Goal: Transaction & Acquisition: Book appointment/travel/reservation

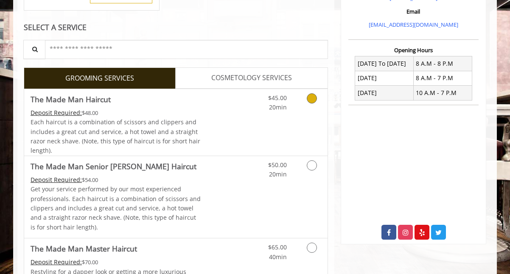
click at [241, 126] on link "Discounted Price" at bounding box center [226, 122] width 50 height 67
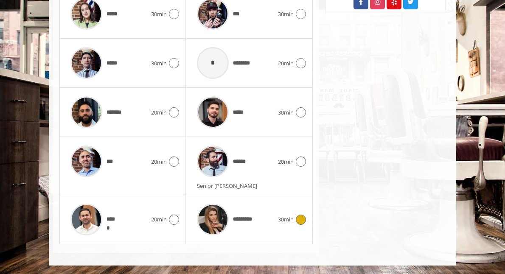
click at [242, 214] on div "*********" at bounding box center [235, 219] width 85 height 40
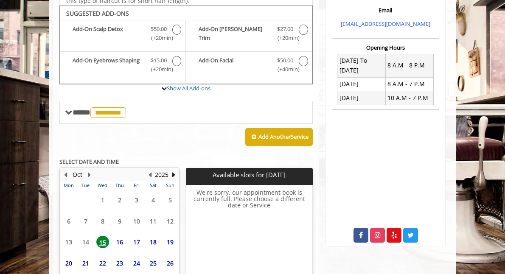
scroll to position [342, 0]
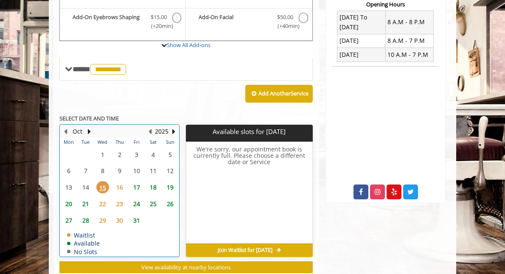
click at [74, 163] on table "Mon Tue Wed Thu Fri Sat Sun 29 30 1 2 3 4 5 6 7 8 9 10 11 12 13 14 15 16 17 18 …" at bounding box center [119, 197] width 118 height 118
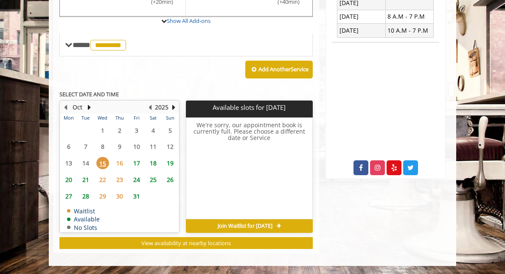
click at [130, 162] on span "17" at bounding box center [136, 163] width 13 height 12
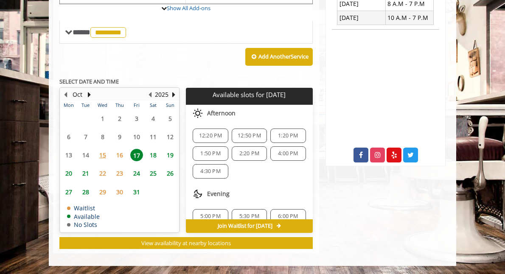
scroll to position [29, 0]
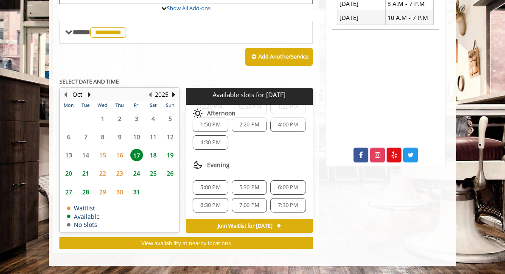
click at [201, 204] on span "6:30 PM" at bounding box center [210, 205] width 20 height 7
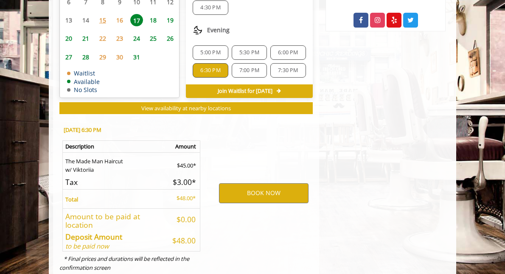
scroll to position [509, 0]
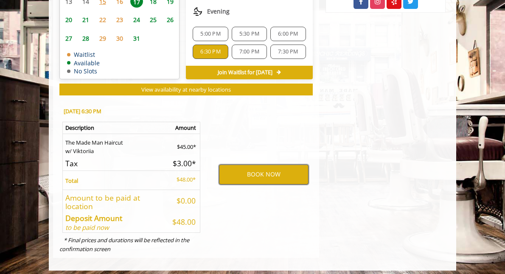
click at [251, 172] on button "BOOK NOW" at bounding box center [264, 175] width 90 height 20
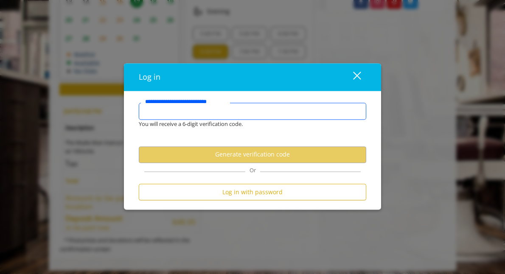
type input "*"
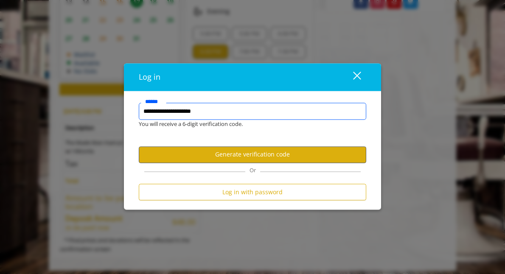
type input "**********"
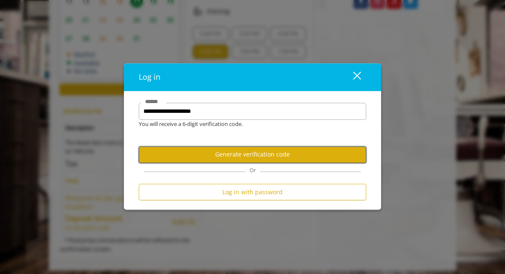
click at [336, 153] on button "Generate verification code" at bounding box center [252, 154] width 227 height 17
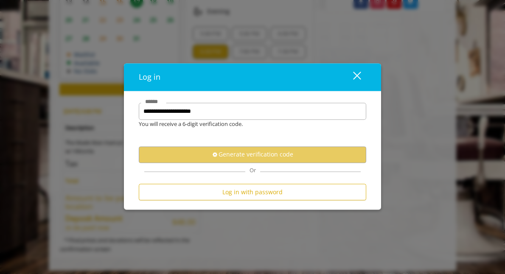
scroll to position [0, 0]
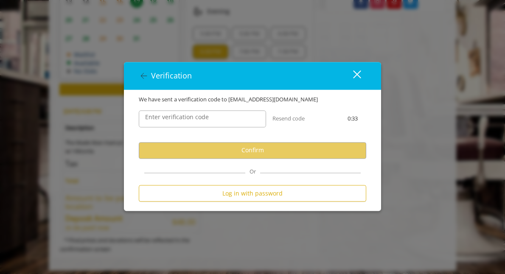
click at [355, 78] on div "close" at bounding box center [351, 76] width 17 height 13
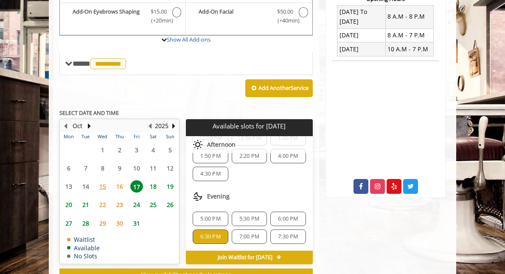
scroll to position [324, 0]
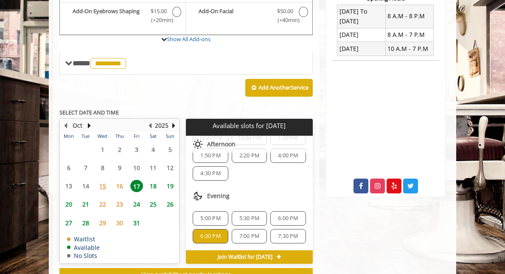
click at [205, 217] on span "5:00 PM" at bounding box center [210, 218] width 20 height 7
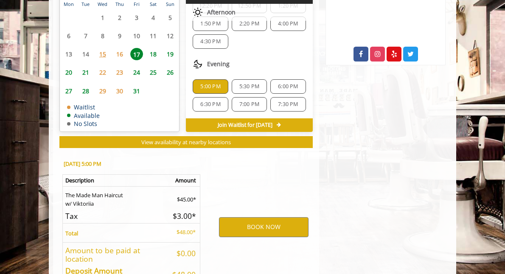
scroll to position [509, 0]
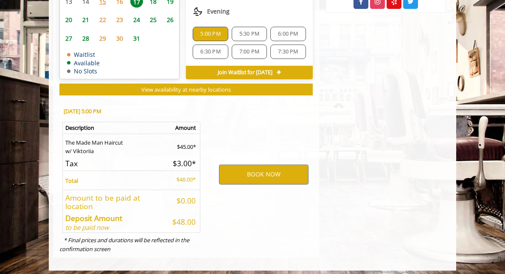
click at [210, 49] on span "6:30 PM" at bounding box center [210, 51] width 20 height 7
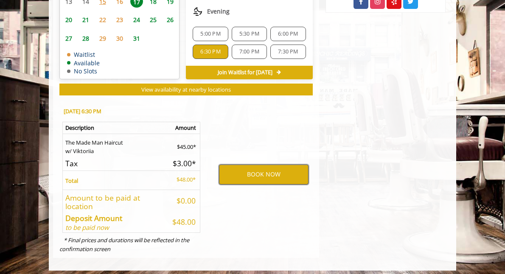
click at [257, 167] on button "BOOK NOW" at bounding box center [264, 175] width 90 height 20
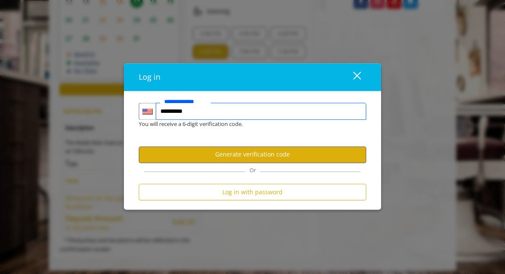
type input "**********"
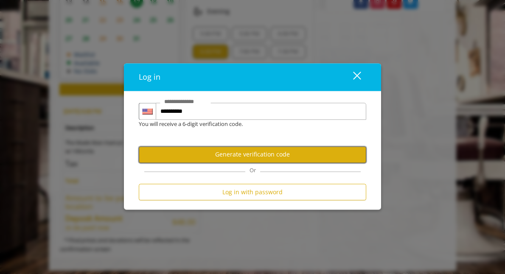
click at [263, 155] on button "Generate verification code" at bounding box center [252, 154] width 227 height 17
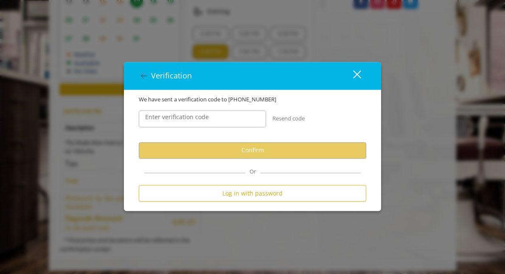
click at [285, 118] on button "Resend code" at bounding box center [288, 118] width 32 height 9
